Goal: Task Accomplishment & Management: Use online tool/utility

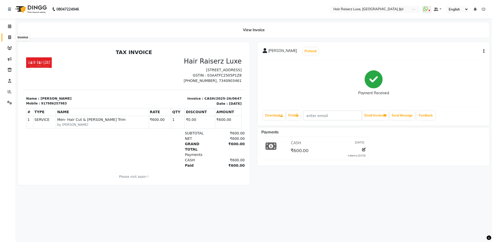
click at [12, 37] on span at bounding box center [9, 38] width 9 height 6
select select "service"
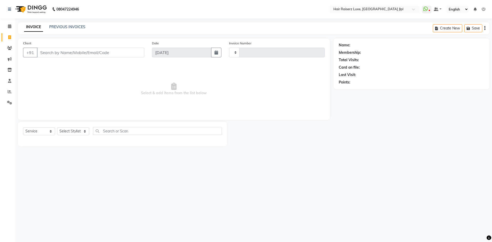
type input "3260"
select select "5409"
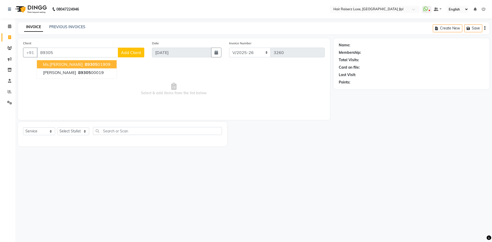
click at [85, 64] on span "89305" at bounding box center [91, 64] width 13 height 5
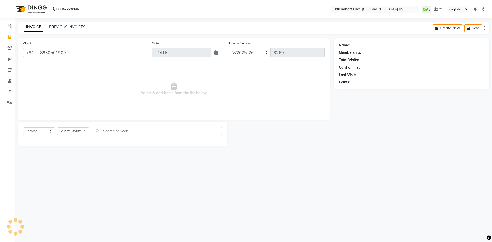
type input "8930501909"
click at [242, 54] on select "FF/2025-26 PreP/2025-26 BANK/2025-26 Paytm/2025-26 CASH/2025-26 V/2025-26" at bounding box center [250, 53] width 42 height 10
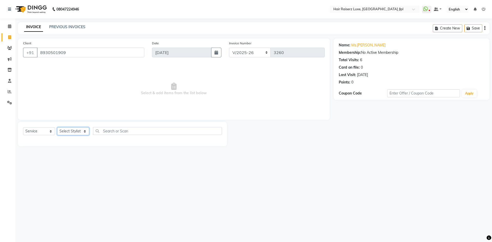
click at [72, 128] on select "Select Stylist [PERSON_NAME] [PERSON_NAME] [PERSON_NAME] C&Gs Vogue [PERSON_NAM…" at bounding box center [73, 131] width 32 height 8
select select "86713"
click at [57, 127] on select "Select Stylist [PERSON_NAME] [PERSON_NAME] [PERSON_NAME] C&Gs Vogue [PERSON_NAM…" at bounding box center [73, 131] width 32 height 8
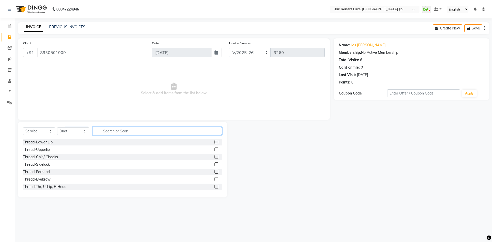
click at [135, 135] on input "text" at bounding box center [157, 131] width 129 height 8
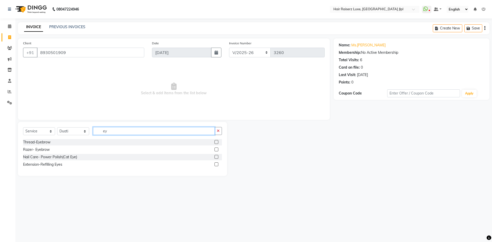
type input "e"
type input "rem"
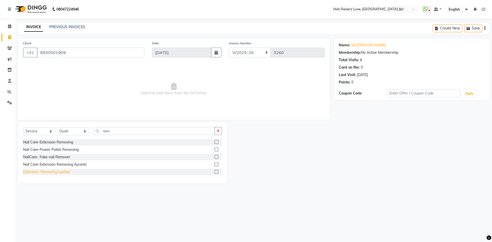
click at [63, 171] on div "Extension-Removing Lashes" at bounding box center [46, 171] width 47 height 5
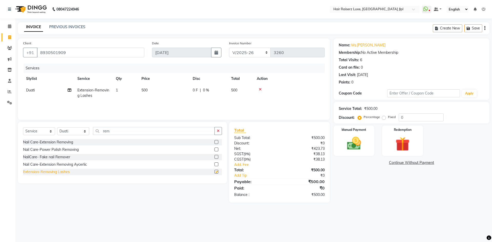
checkbox input "false"
click at [485, 28] on icon "button" at bounding box center [484, 28] width 1 height 0
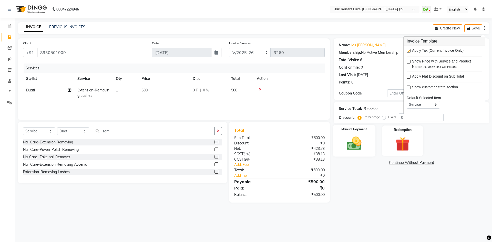
click at [352, 148] on img at bounding box center [354, 143] width 24 height 17
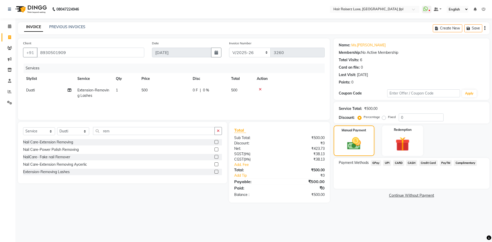
click at [389, 164] on span "UPI" at bounding box center [387, 163] width 8 height 6
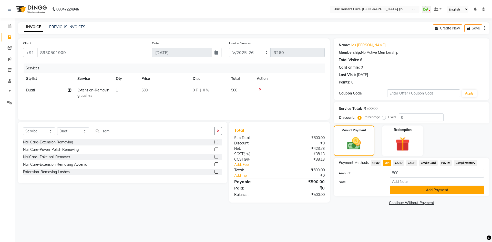
click at [396, 188] on button "Add Payment" at bounding box center [437, 190] width 95 height 8
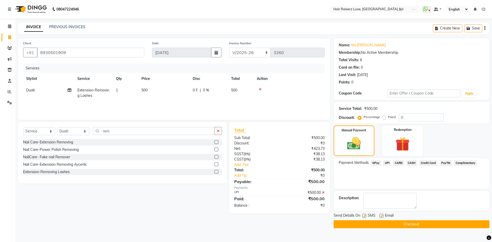
click at [381, 215] on label at bounding box center [382, 216] width 4 height 4
click at [381, 215] on input "checkbox" at bounding box center [381, 216] width 3 height 3
checkbox input "false"
click at [377, 225] on button "Checkout" at bounding box center [412, 224] width 156 height 8
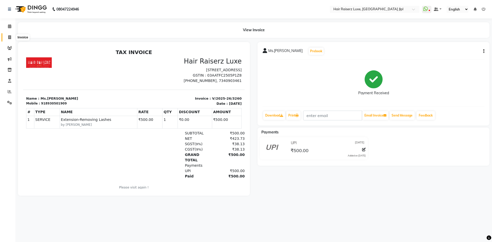
click at [8, 38] on icon at bounding box center [9, 37] width 3 height 4
select select "5409"
select select "service"
